Goal: Check status

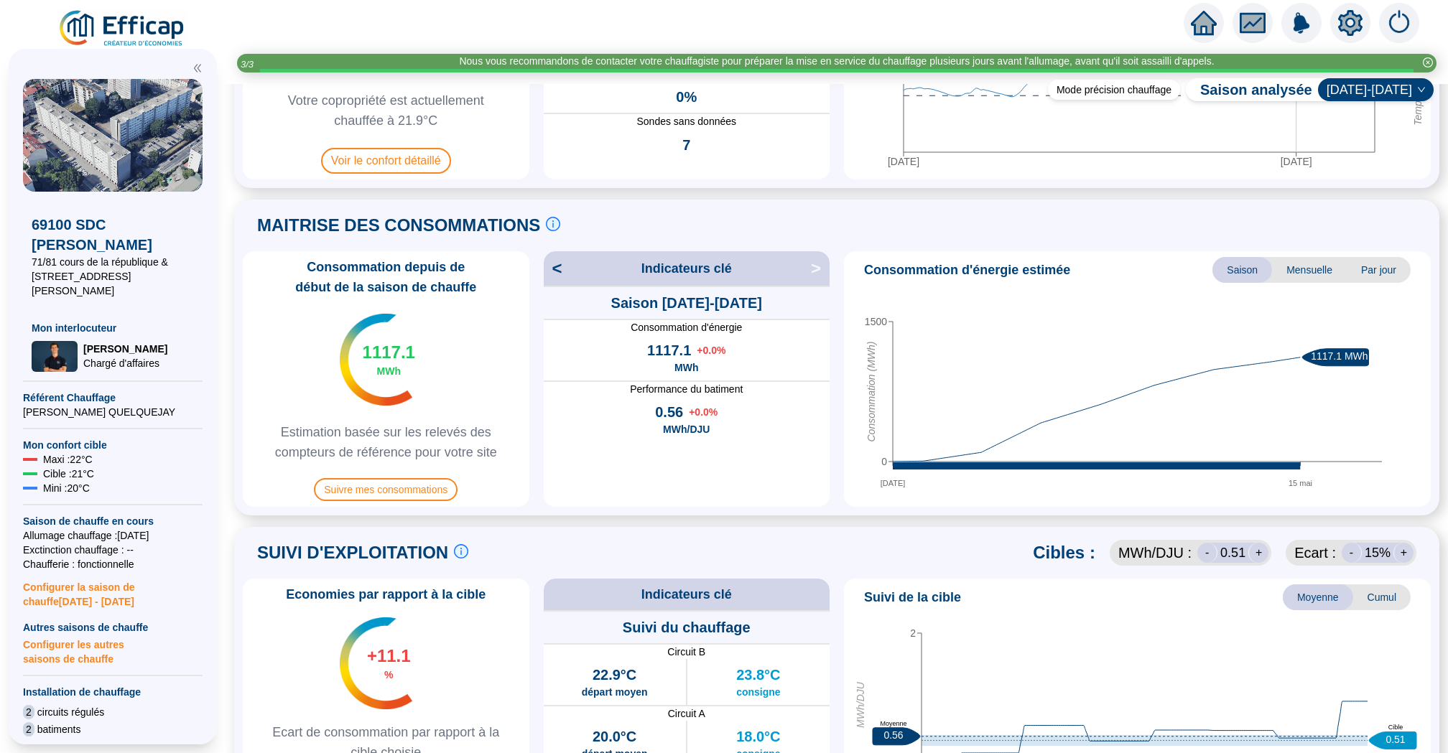
scroll to position [259, 0]
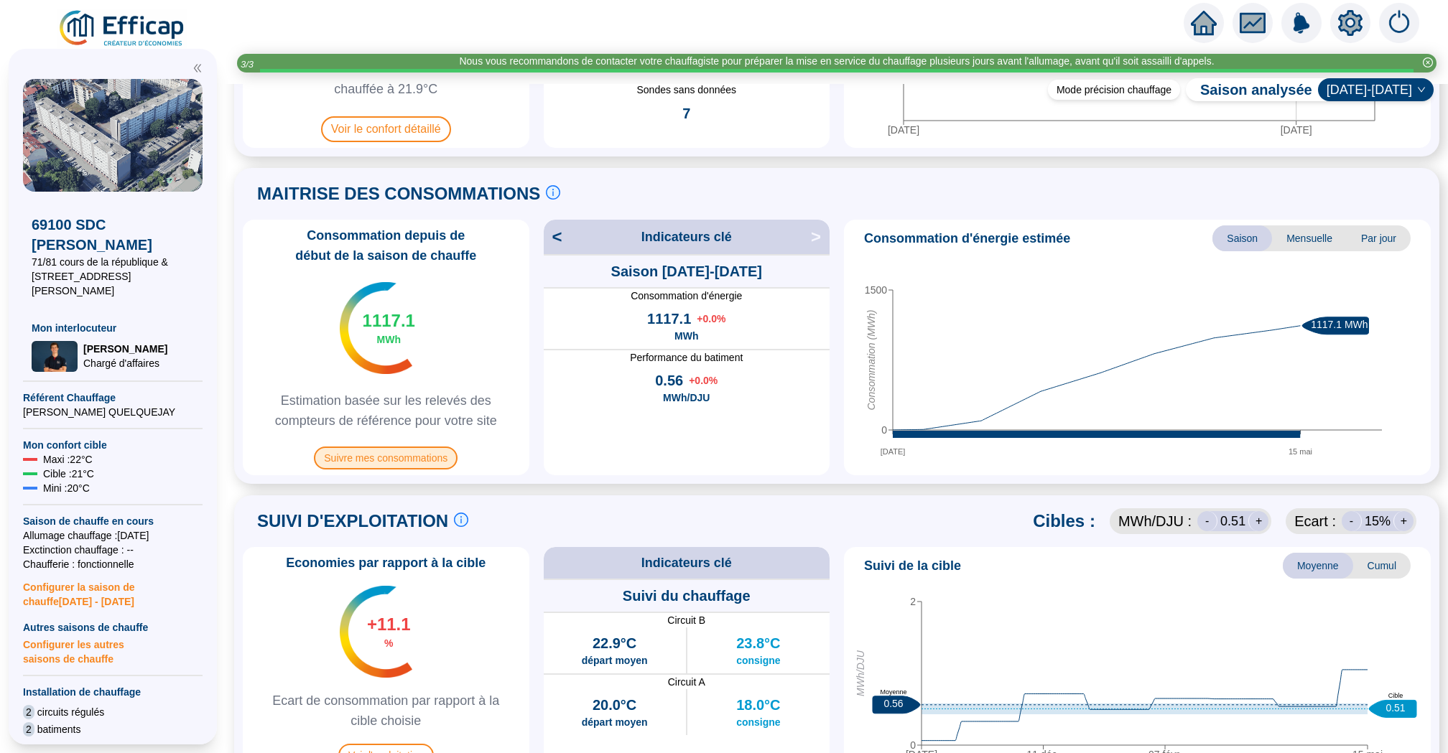
click at [406, 457] on span "Suivre mes consommations" at bounding box center [386, 458] width 144 height 23
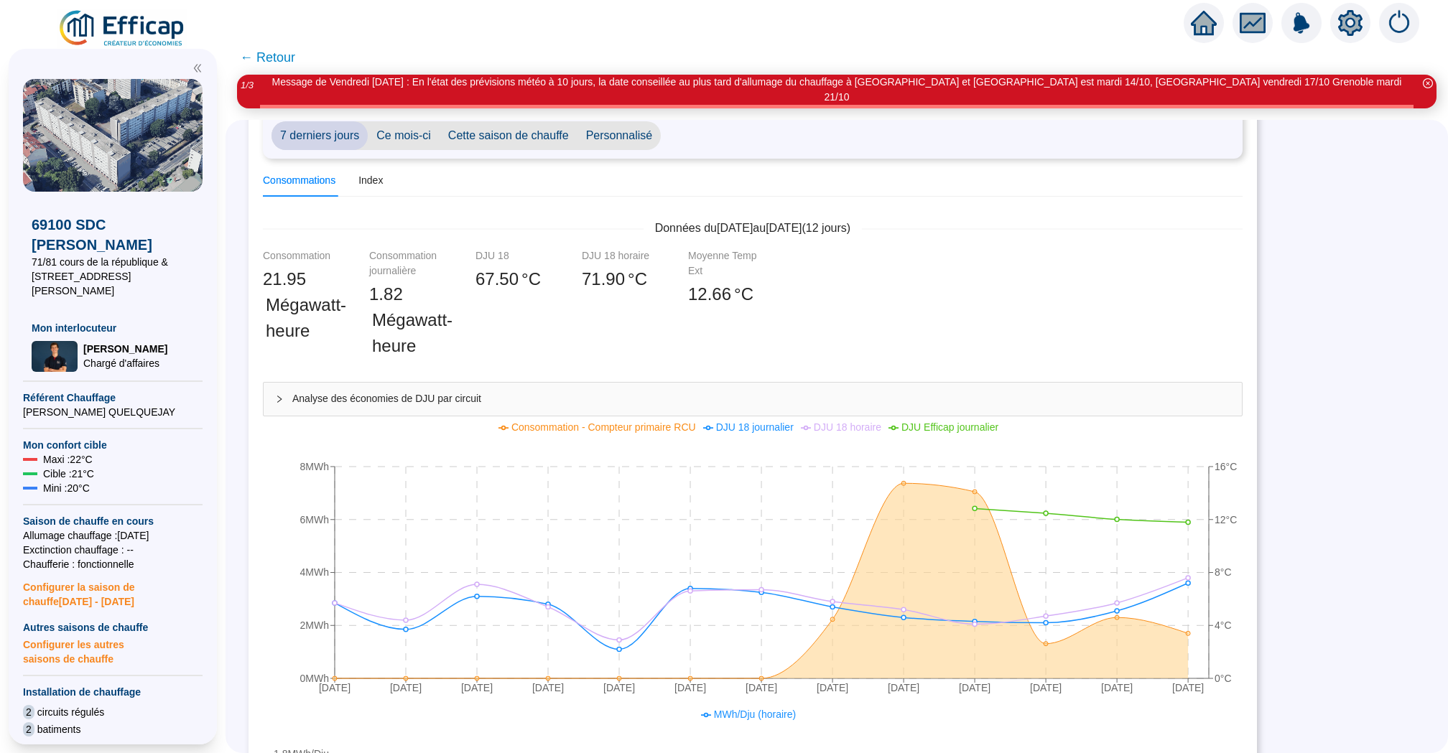
scroll to position [170, 0]
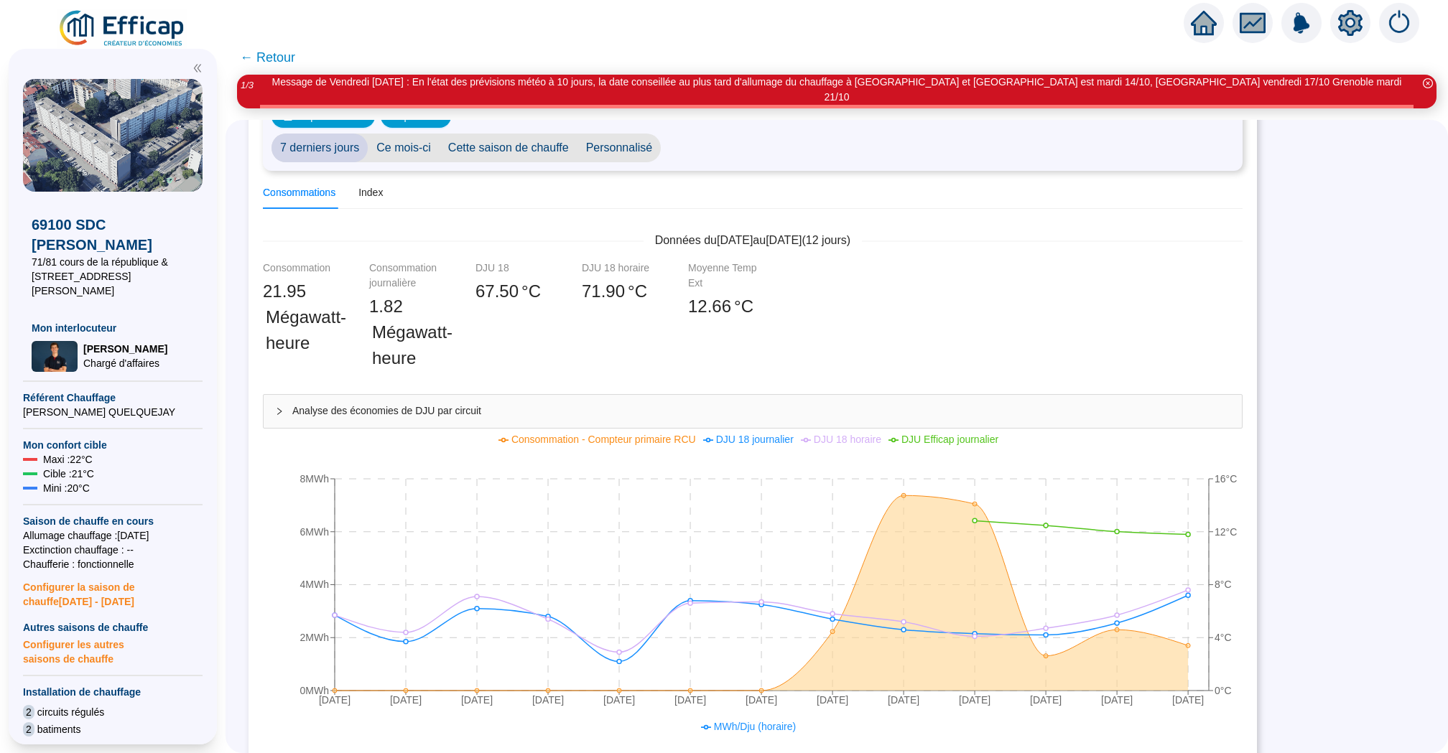
click at [283, 46] on span "← Retour" at bounding box center [836, 57] width 1222 height 34
click at [283, 55] on span "← Retour" at bounding box center [267, 57] width 55 height 20
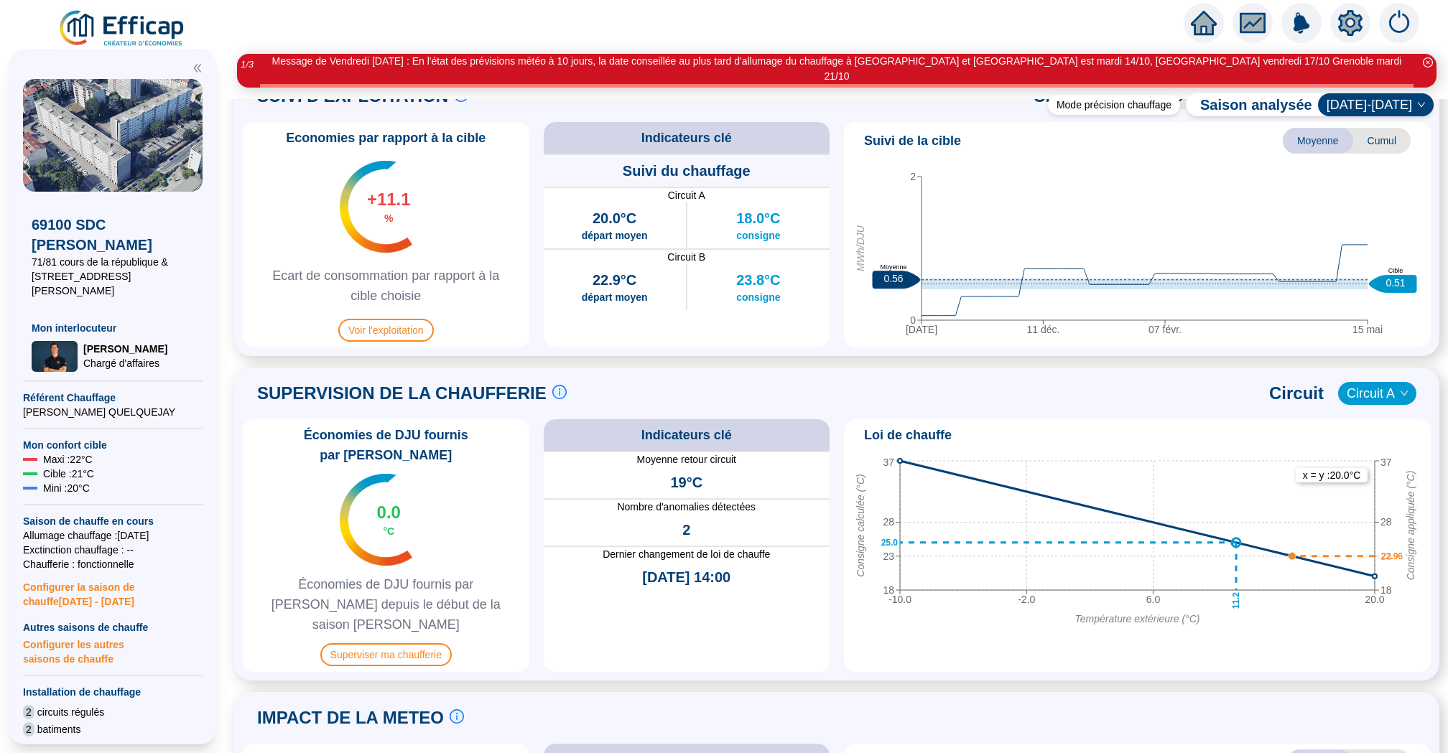
scroll to position [811, 0]
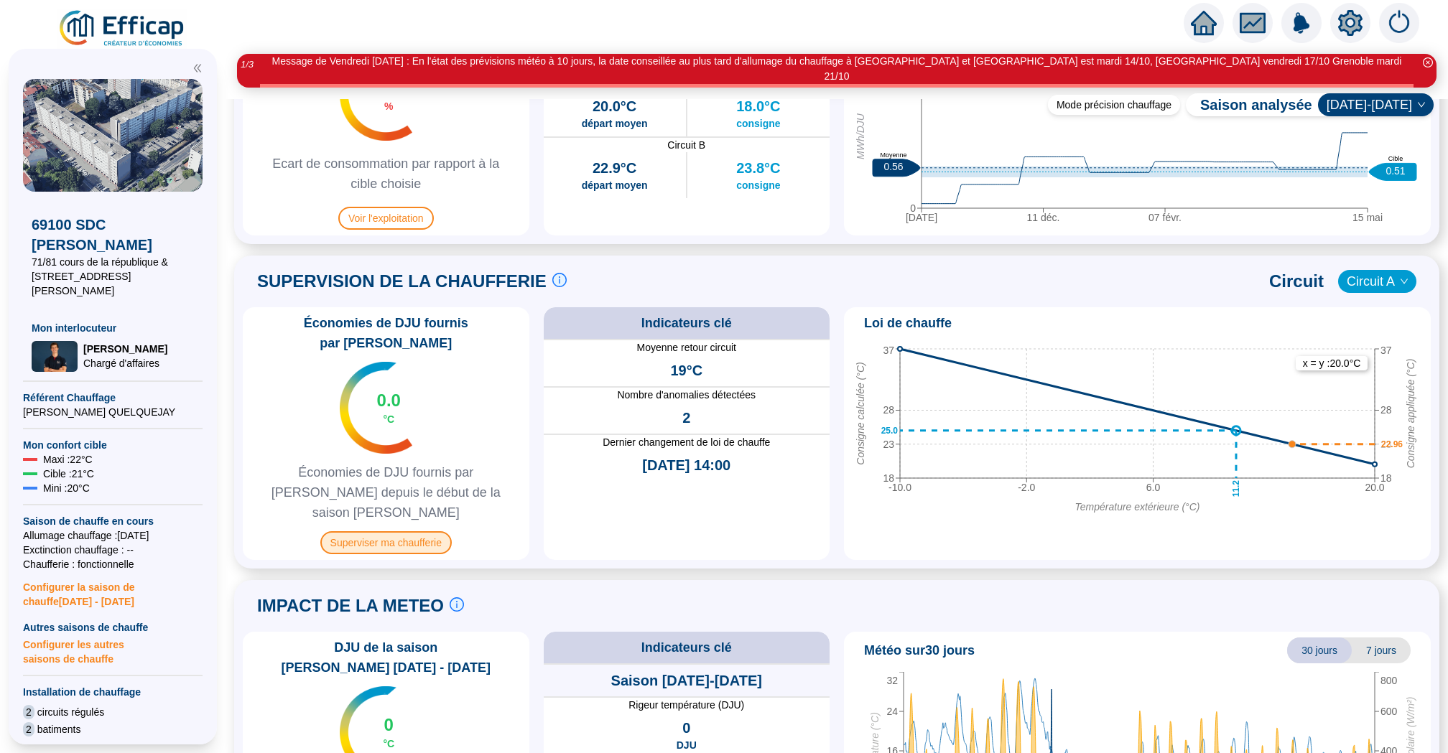
click at [433, 531] on span "Superviser ma chaufferie" at bounding box center [385, 542] width 131 height 23
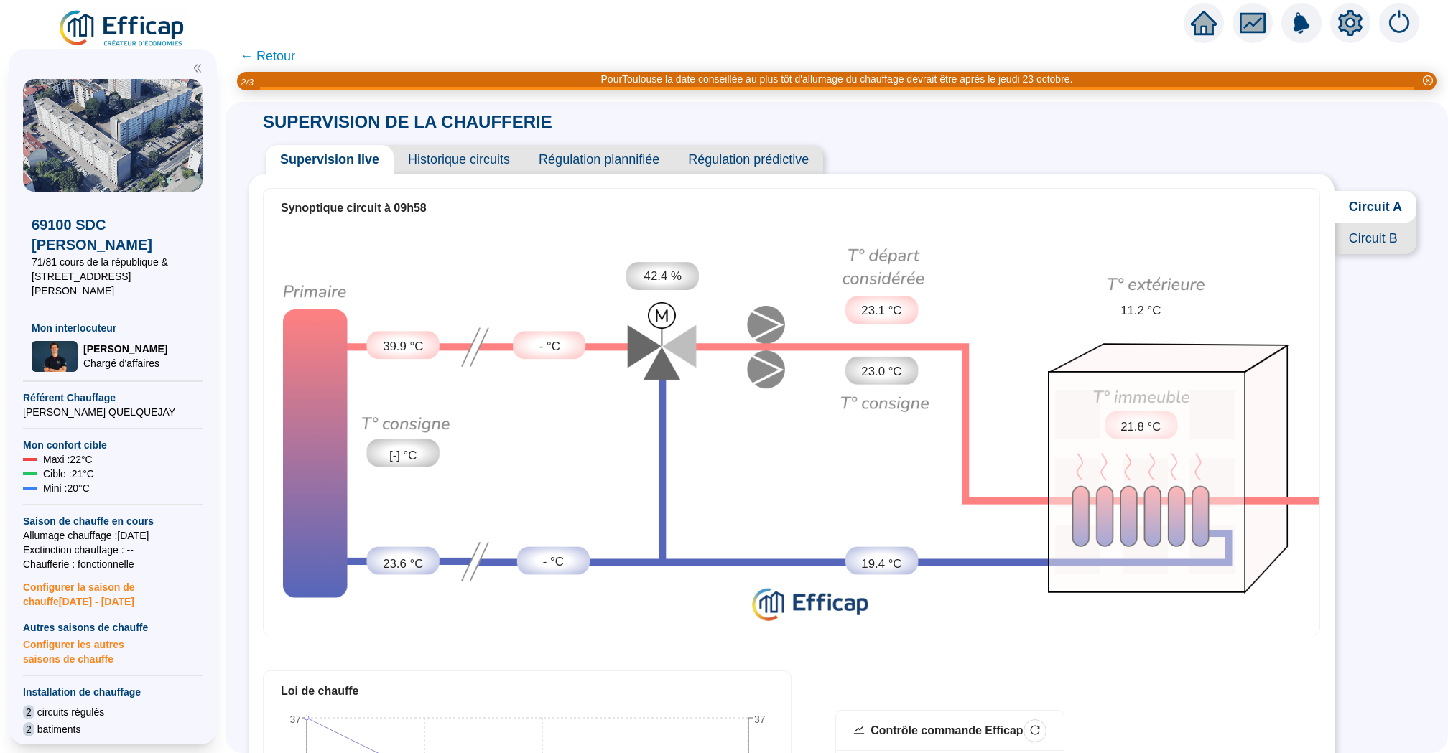
click at [448, 157] on span "Historique circuits" at bounding box center [459, 159] width 131 height 29
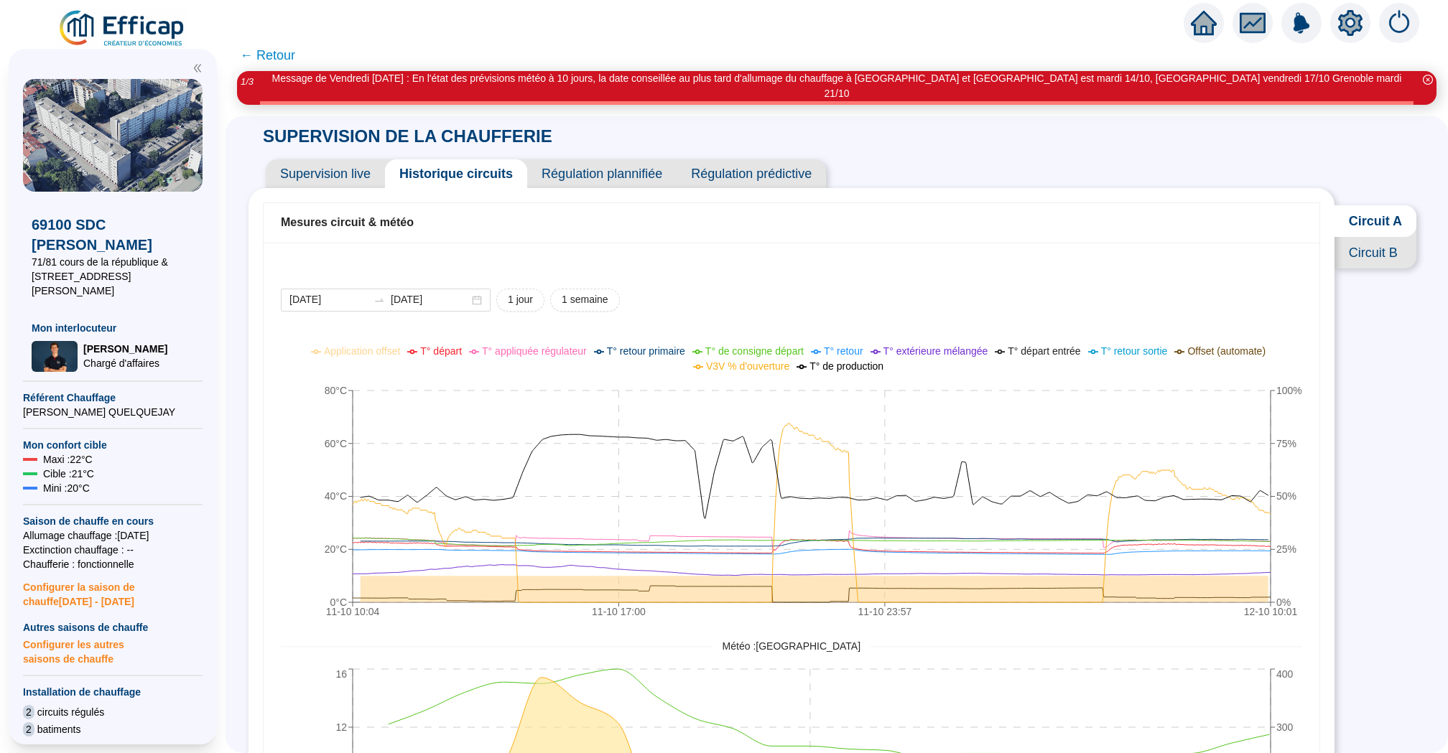
click at [1378, 237] on span "Circuit B" at bounding box center [1375, 253] width 82 height 32
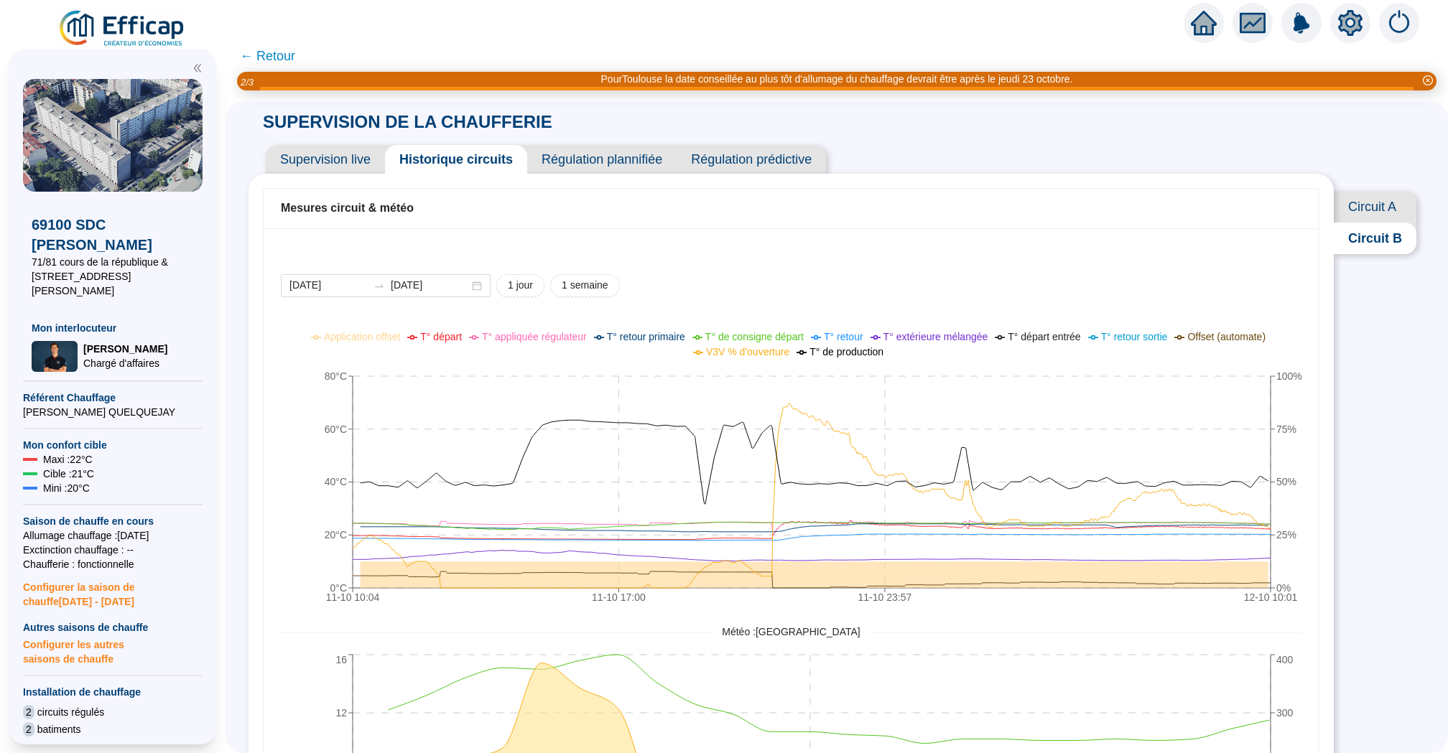
click at [345, 163] on span "Supervision live" at bounding box center [325, 159] width 119 height 29
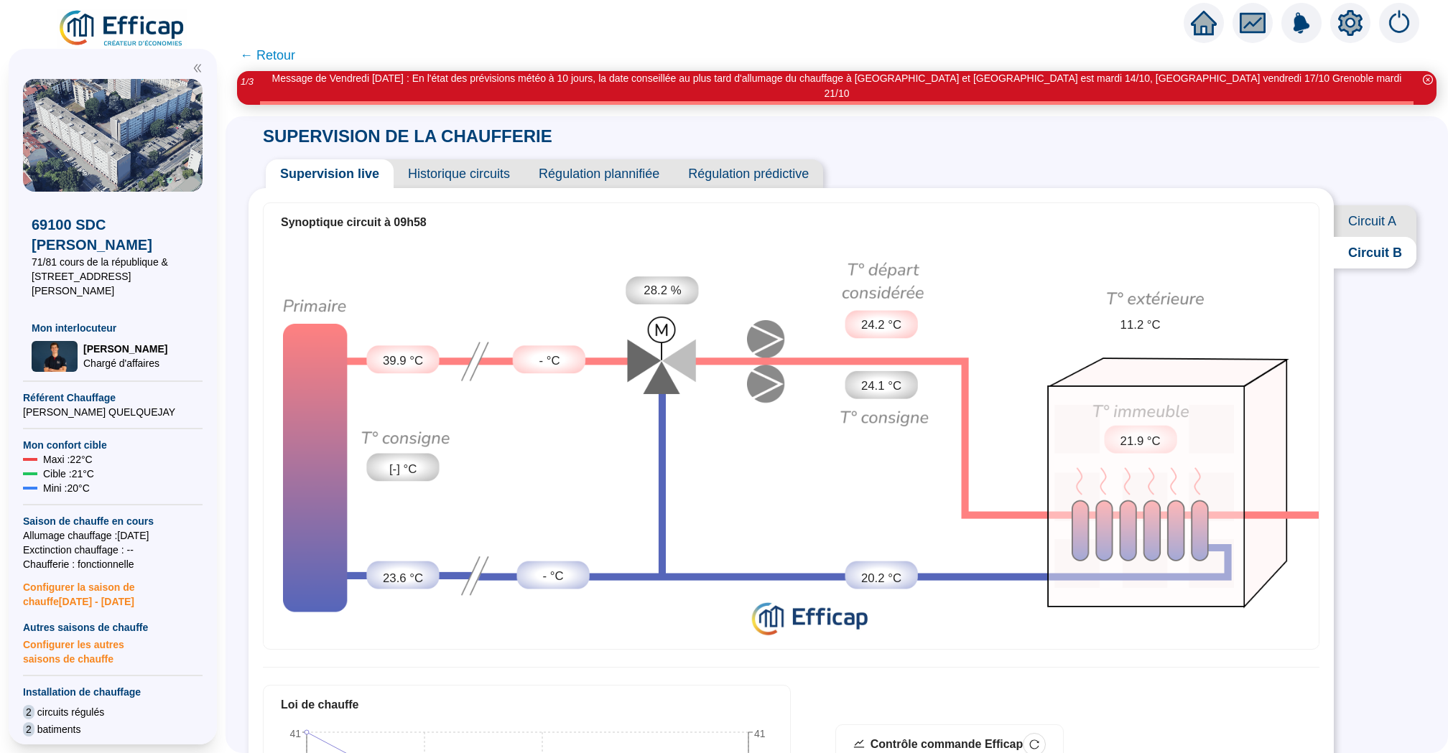
click at [1373, 216] on span "Circuit A" at bounding box center [1374, 221] width 83 height 32
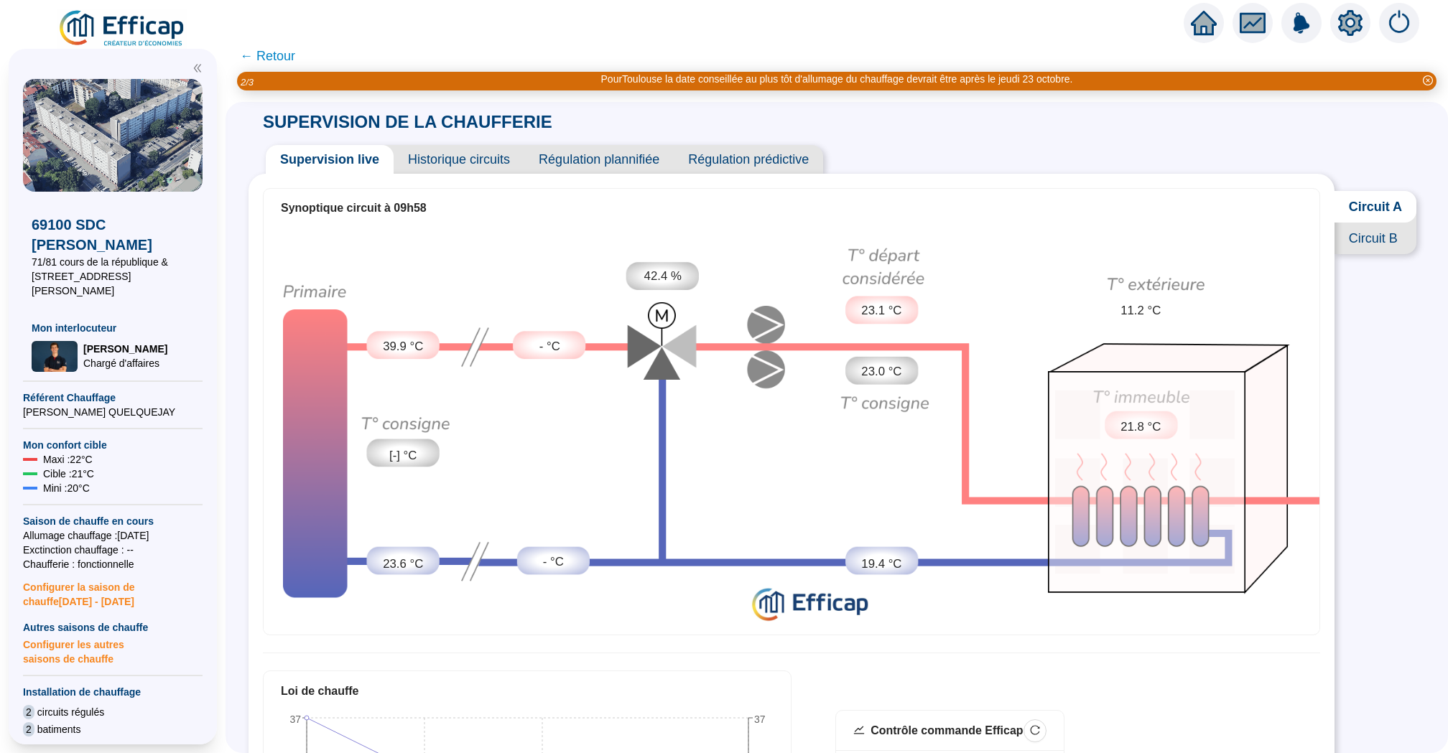
click at [270, 57] on span "← Retour" at bounding box center [267, 56] width 55 height 20
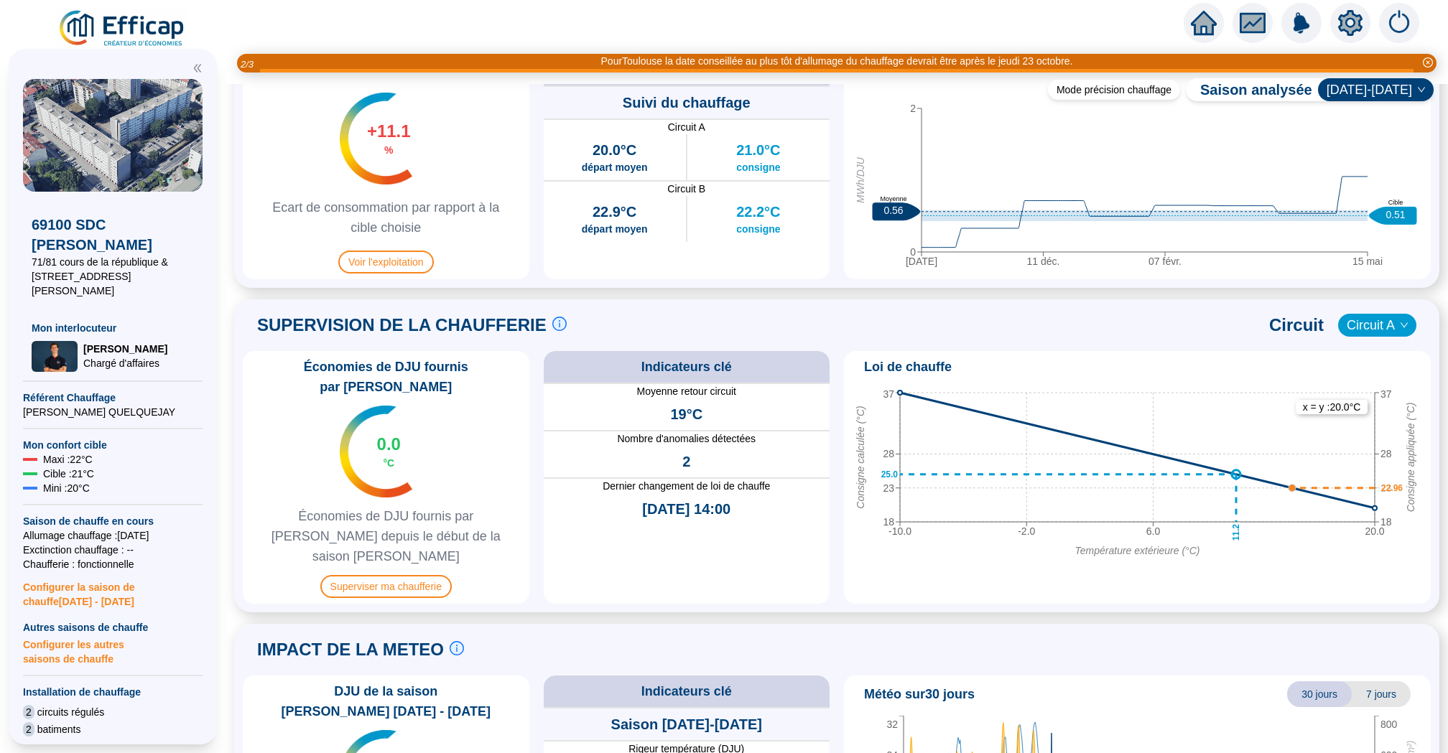
scroll to position [885, 0]
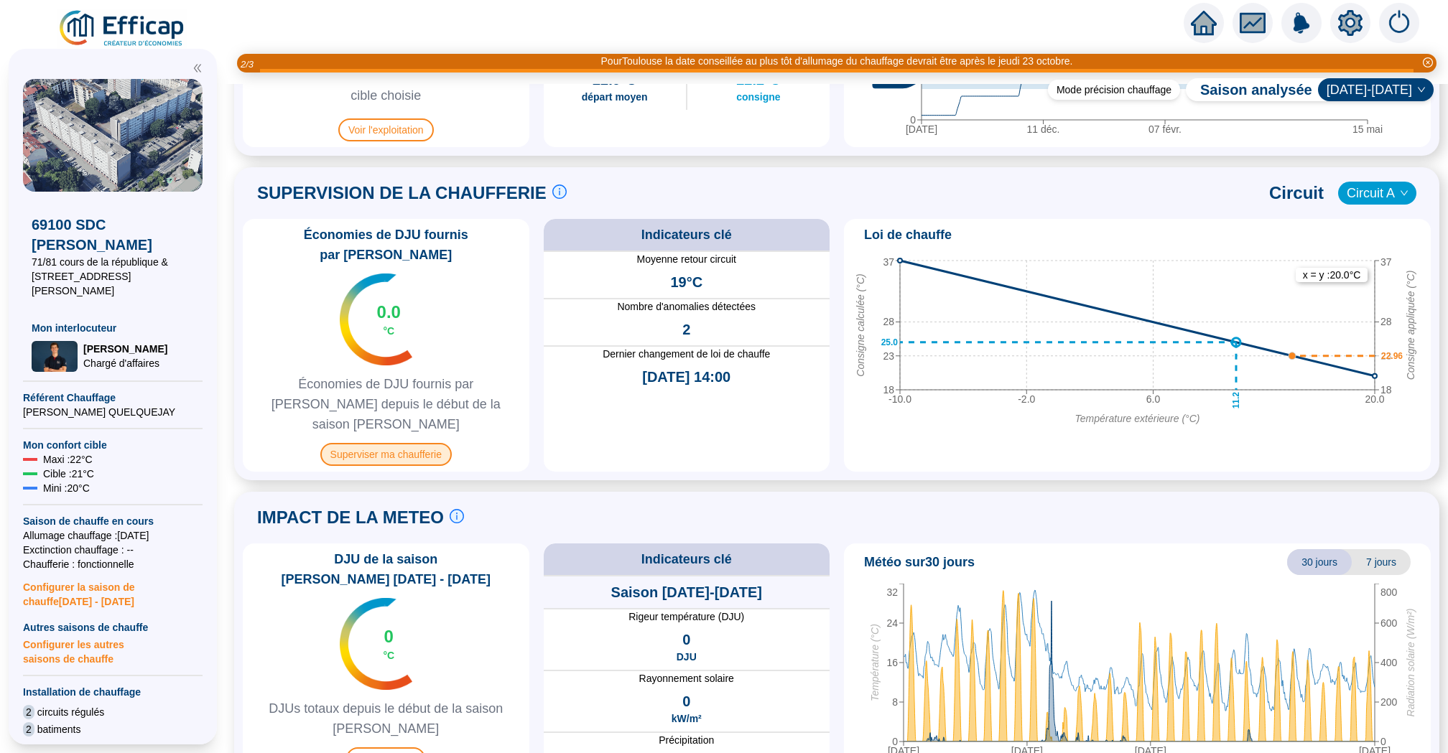
click at [437, 443] on span "Superviser ma chaufferie" at bounding box center [385, 454] width 131 height 23
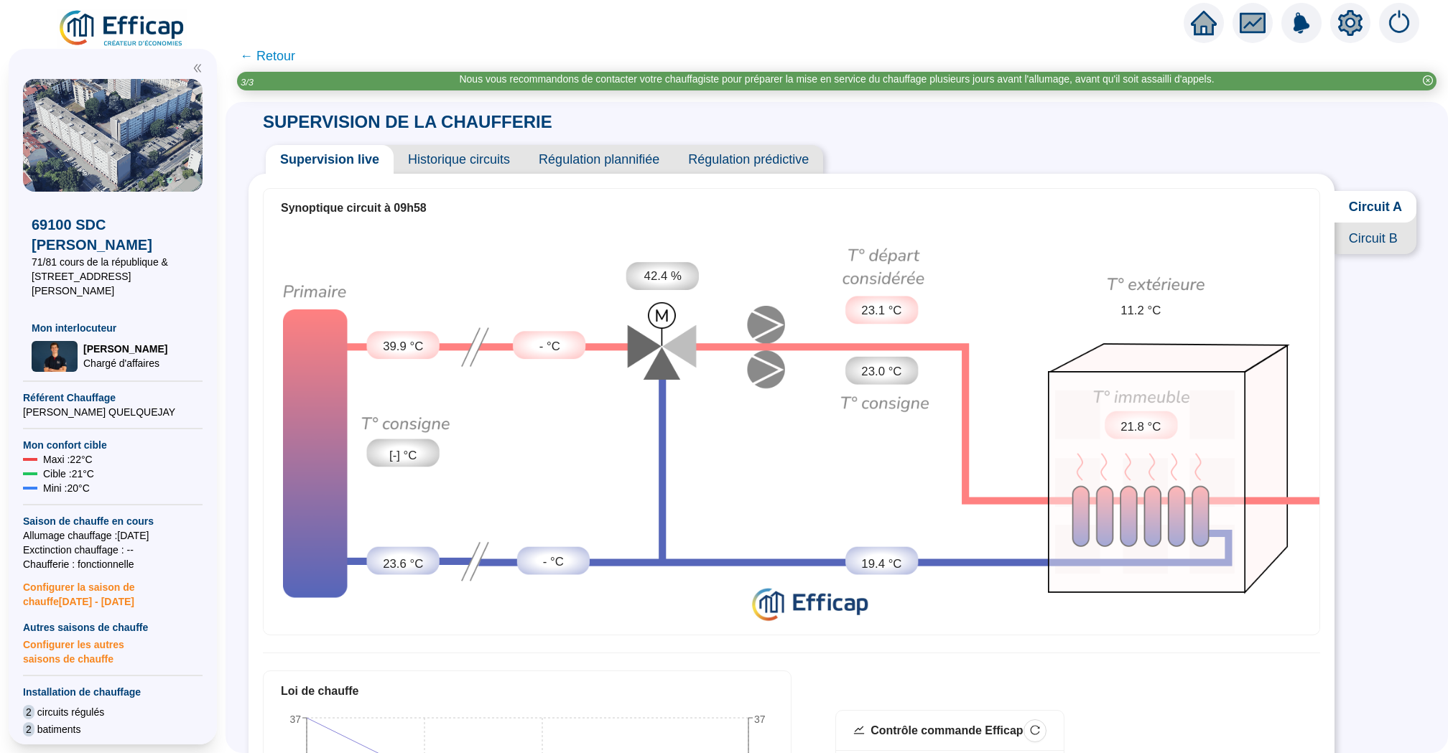
click at [415, 153] on span "Historique circuits" at bounding box center [459, 159] width 131 height 29
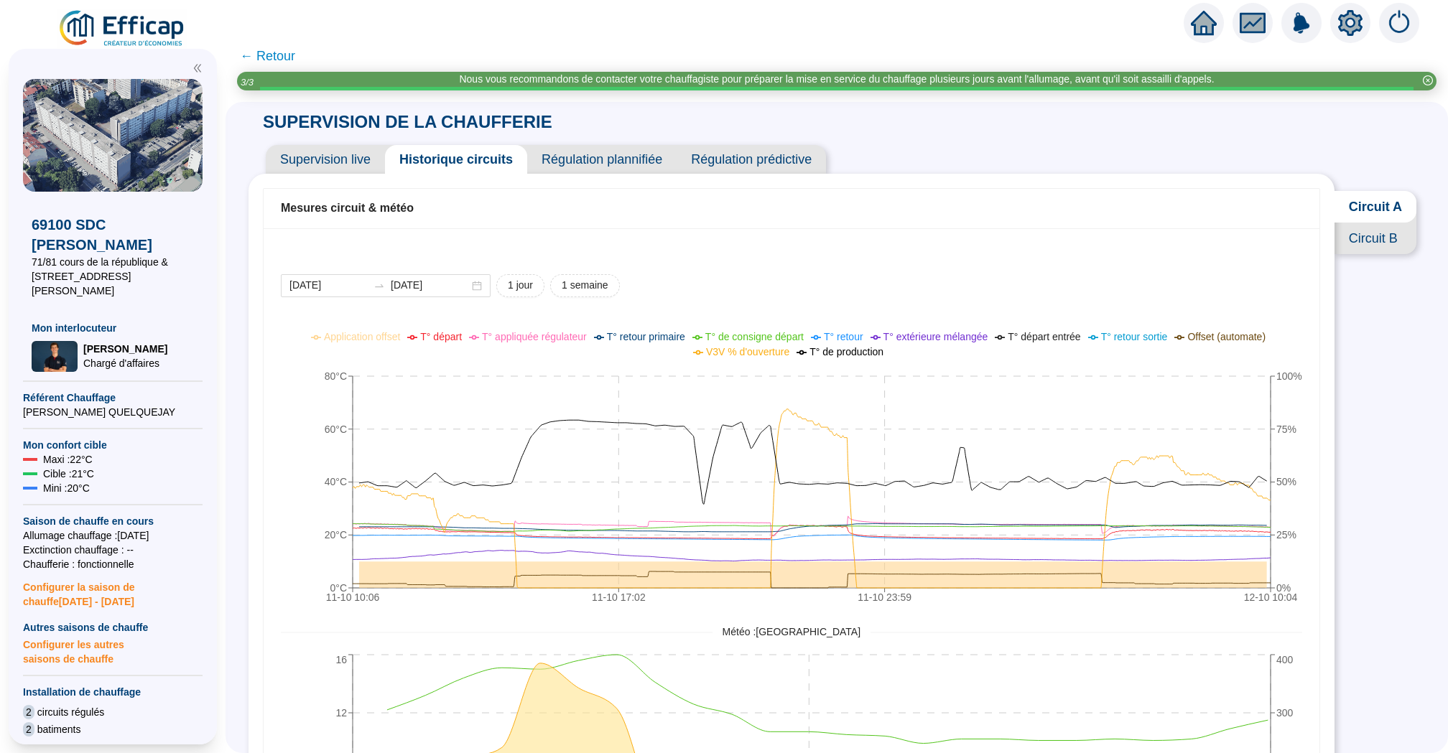
click at [1362, 243] on span "Circuit B" at bounding box center [1375, 239] width 82 height 32
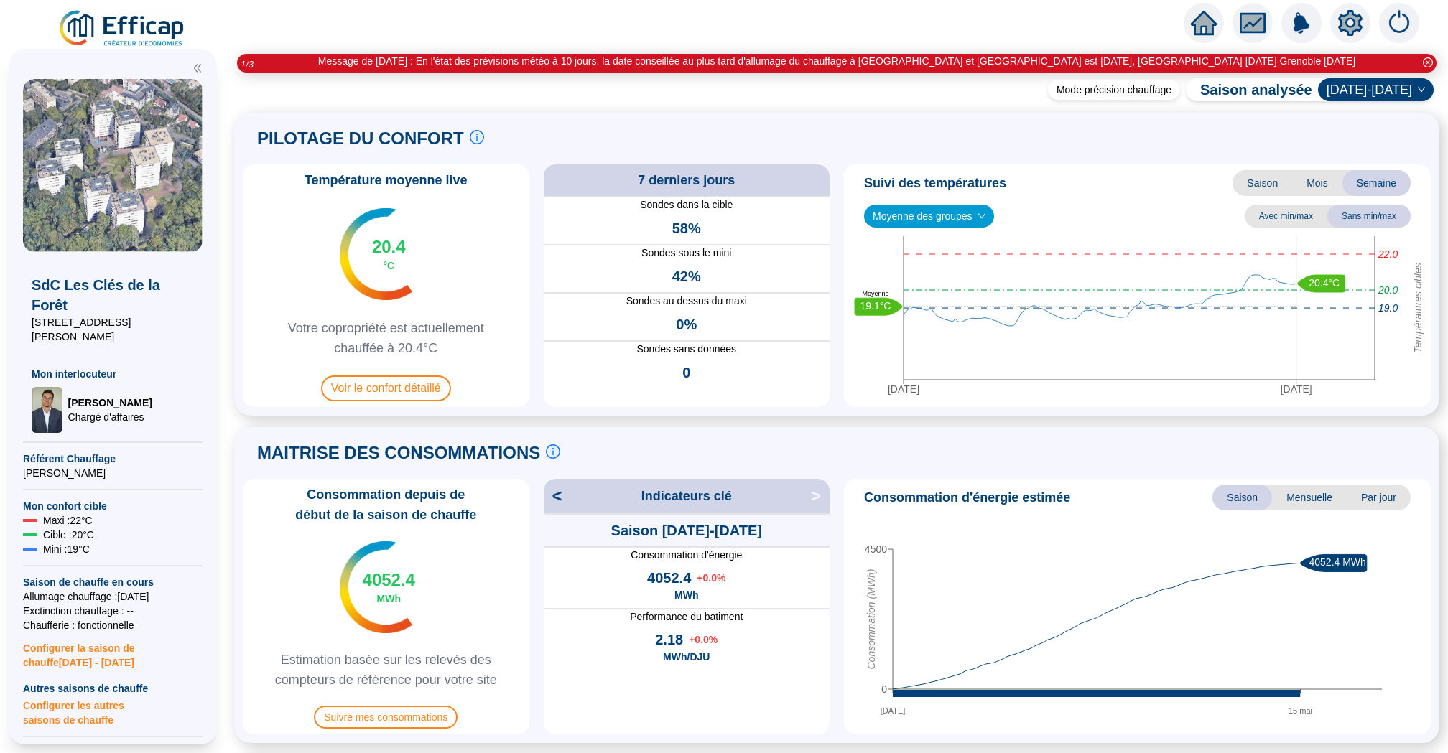
click at [1216, 27] on icon "home" at bounding box center [1204, 23] width 26 height 26
